Goal: Check status: Check status

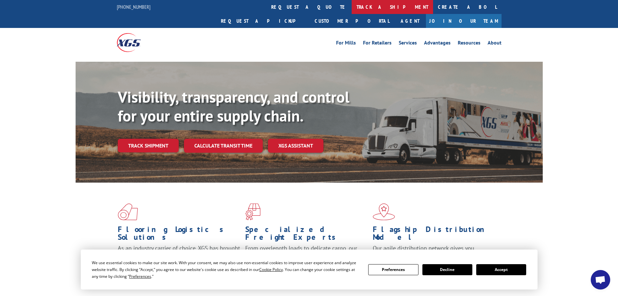
click at [352, 6] on link "track a shipment" at bounding box center [392, 7] width 81 height 14
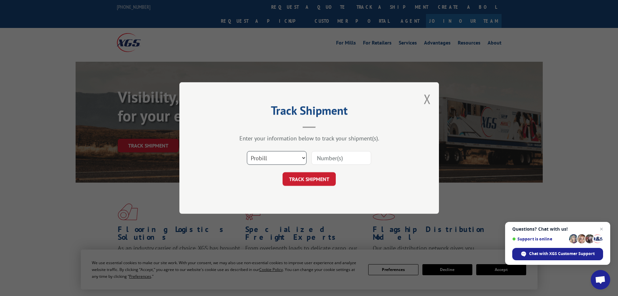
click at [278, 153] on select "Select category... Probill BOL PO" at bounding box center [277, 158] width 60 height 14
click at [247, 151] on select "Select category... Probill BOL PO" at bounding box center [277, 158] width 60 height 14
click at [325, 157] on input at bounding box center [341, 158] width 60 height 14
drag, startPoint x: 293, startPoint y: 158, endPoint x: 289, endPoint y: 160, distance: 4.2
click at [293, 158] on select "Select category... Probill BOL PO" at bounding box center [277, 158] width 60 height 14
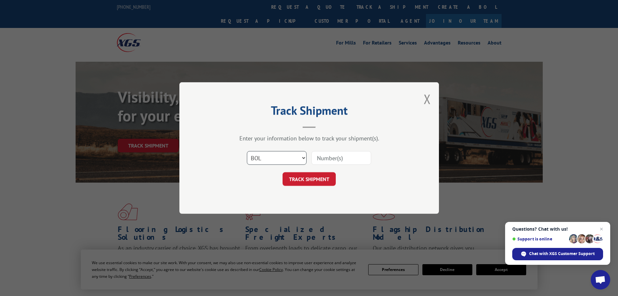
select select "po"
click at [247, 151] on select "Select category... Probill BOL PO" at bounding box center [277, 158] width 60 height 14
click at [330, 156] on input at bounding box center [341, 158] width 60 height 14
type input "SL037906"
click button "TRACK SHIPMENT" at bounding box center [309, 179] width 53 height 14
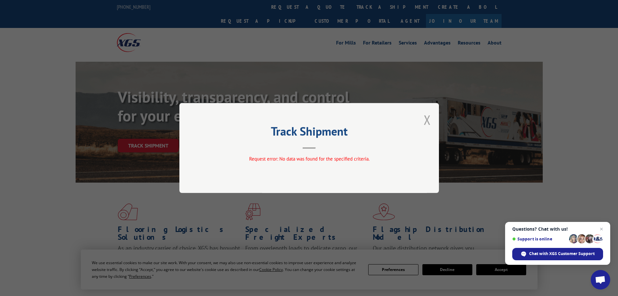
click at [425, 119] on button "Close modal" at bounding box center [427, 119] width 7 height 17
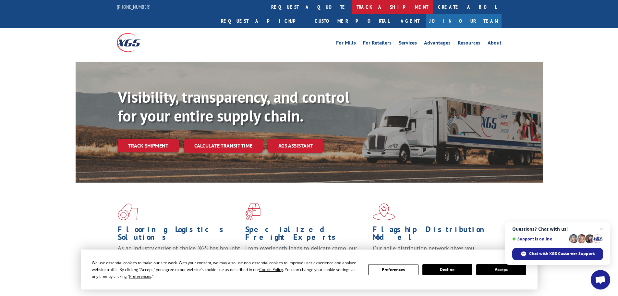
click at [352, 6] on link "track a shipment" at bounding box center [392, 7] width 81 height 14
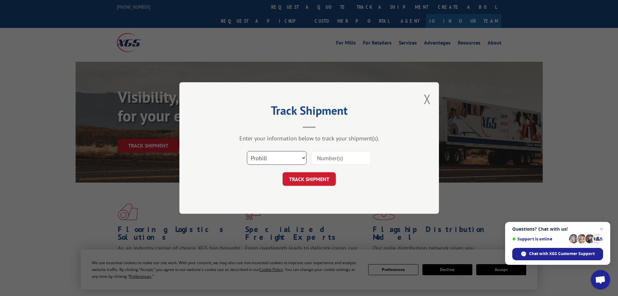
click at [287, 160] on select "Select category... Probill BOL PO" at bounding box center [277, 158] width 60 height 14
select select "bol"
click at [247, 151] on select "Select category... Probill BOL PO" at bounding box center [277, 158] width 60 height 14
click at [323, 160] on input at bounding box center [341, 158] width 60 height 14
paste input "16568888"
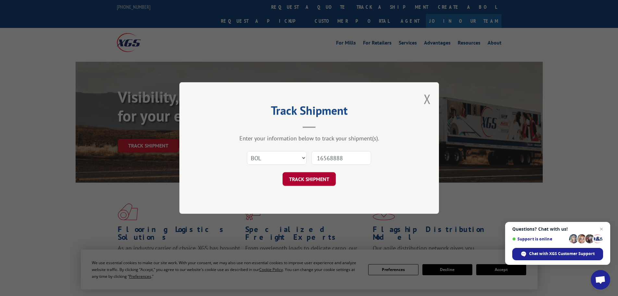
type input "16568888"
click at [304, 180] on button "TRACK SHIPMENT" at bounding box center [309, 179] width 53 height 14
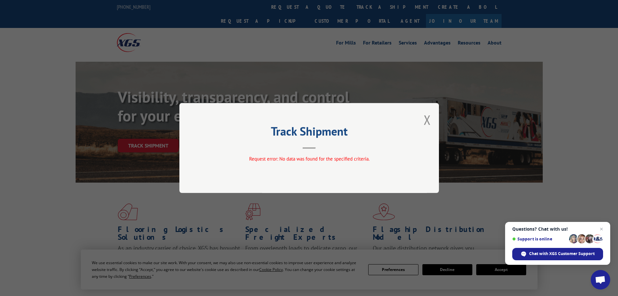
click at [423, 119] on div "Track Shipment Request error: No data was found for the specified criteria." at bounding box center [309, 148] width 260 height 90
click at [425, 119] on button "Close modal" at bounding box center [427, 119] width 7 height 17
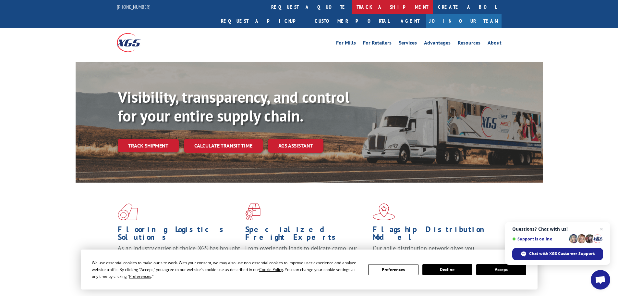
click at [352, 5] on link "track a shipment" at bounding box center [392, 7] width 81 height 14
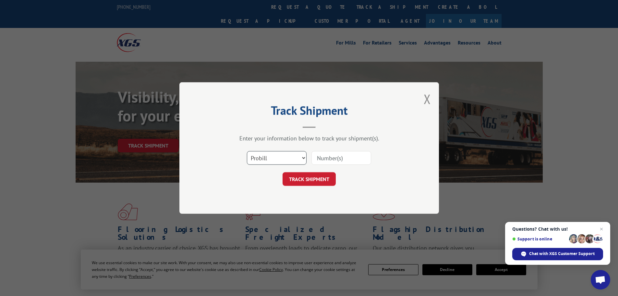
drag, startPoint x: 286, startPoint y: 155, endPoint x: 284, endPoint y: 162, distance: 7.1
click at [286, 155] on select "Select category... Probill BOL PO" at bounding box center [277, 158] width 60 height 14
select select "po"
click at [247, 151] on select "Select category... Probill BOL PO" at bounding box center [277, 158] width 60 height 14
click at [336, 159] on input at bounding box center [341, 158] width 60 height 14
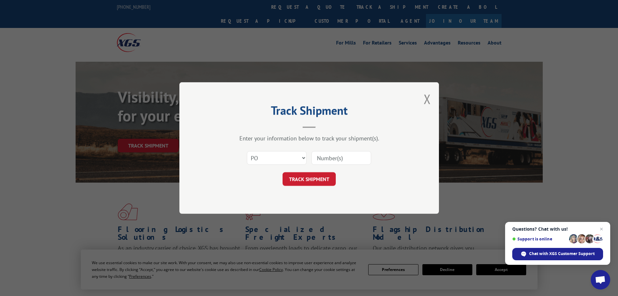
paste input "16568888"
type input "16568888"
click at [311, 177] on button "TRACK SHIPMENT" at bounding box center [309, 179] width 53 height 14
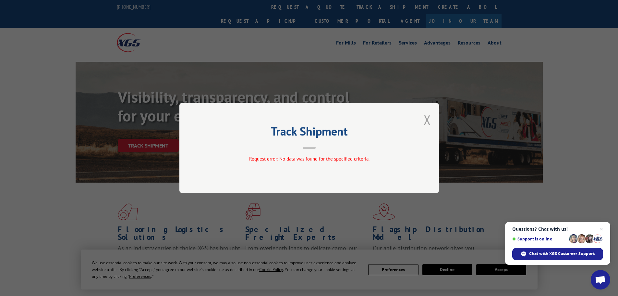
click at [426, 117] on button "Close modal" at bounding box center [427, 119] width 7 height 17
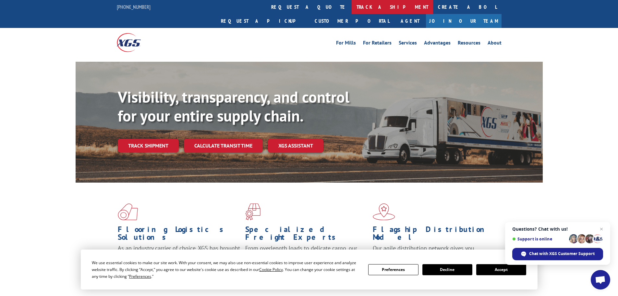
click at [352, 6] on link "track a shipment" at bounding box center [392, 7] width 81 height 14
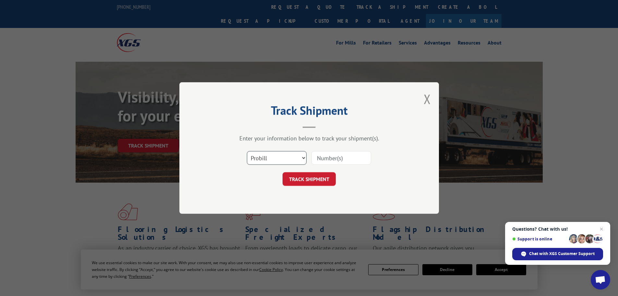
click at [269, 160] on select "Select category... Probill BOL PO" at bounding box center [277, 158] width 60 height 14
select select "po"
click at [247, 151] on select "Select category... Probill BOL PO" at bounding box center [277, 158] width 60 height 14
click at [347, 158] on input at bounding box center [341, 158] width 60 height 14
type input "SLO37906"
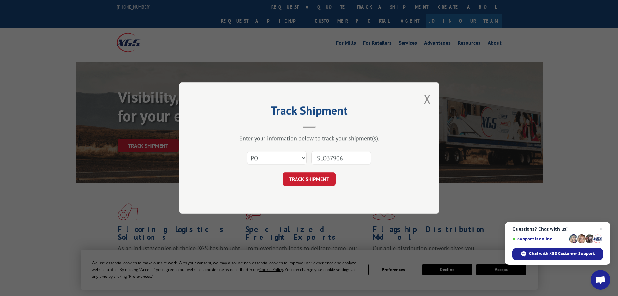
click button "TRACK SHIPMENT" at bounding box center [309, 179] width 53 height 14
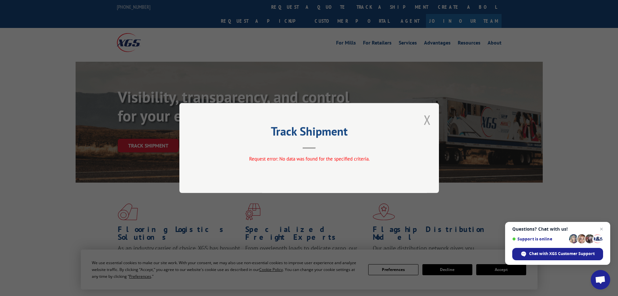
click at [429, 121] on button "Close modal" at bounding box center [427, 119] width 7 height 17
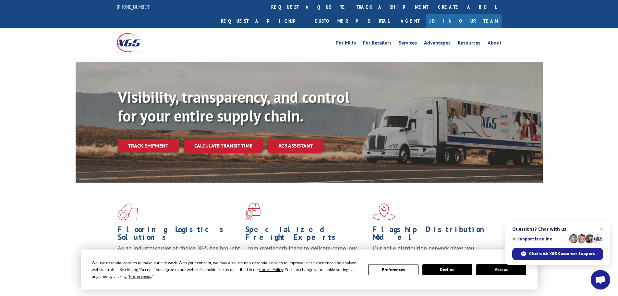
click at [601, 229] on span "Close chat" at bounding box center [602, 229] width 8 height 8
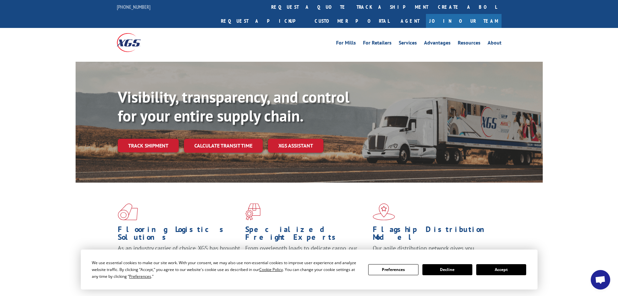
click at [451, 269] on button "Decline" at bounding box center [447, 269] width 50 height 11
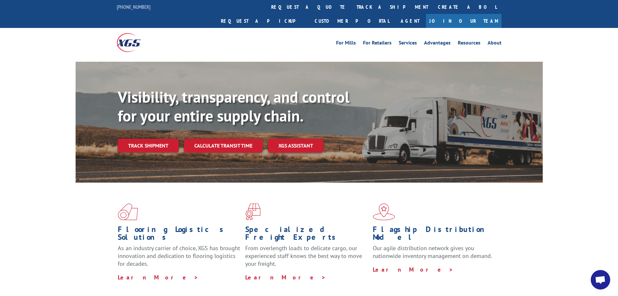
scroll to position [1, 0]
